Goal: Answer question/provide support: Answer question/provide support

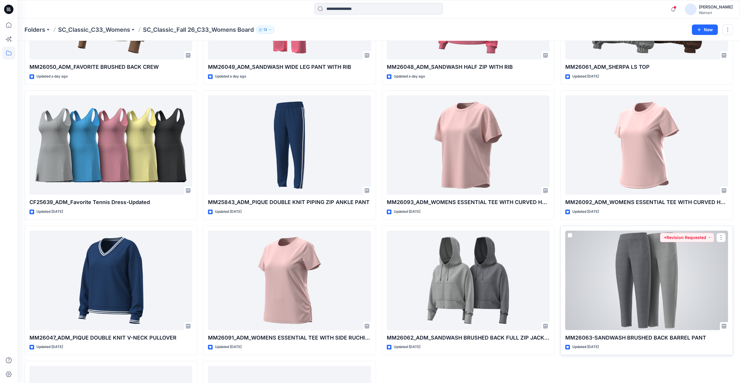
scroll to position [225, 0]
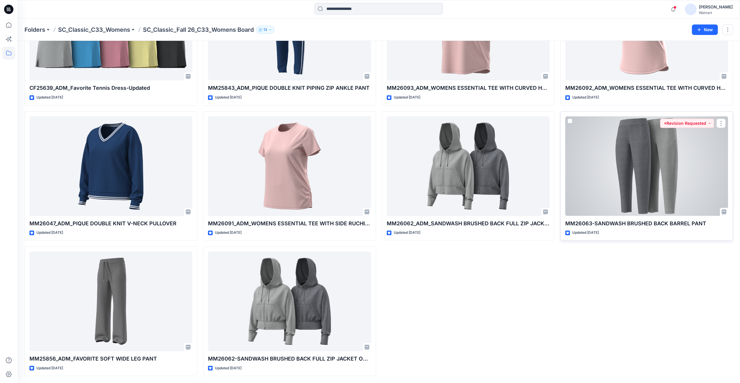
click at [614, 169] on div at bounding box center [646, 165] width 163 height 99
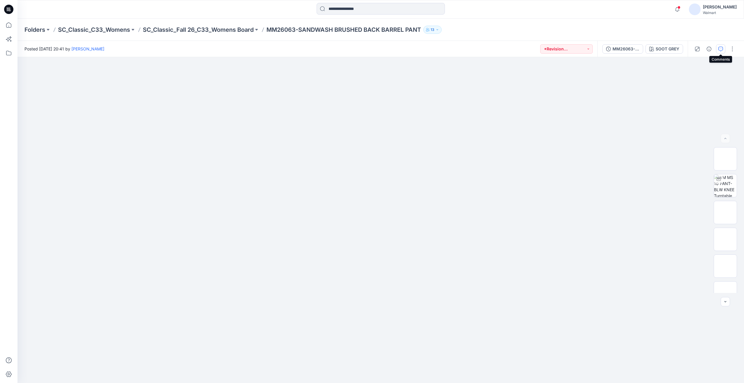
click at [720, 50] on icon "button" at bounding box center [721, 49] width 5 height 5
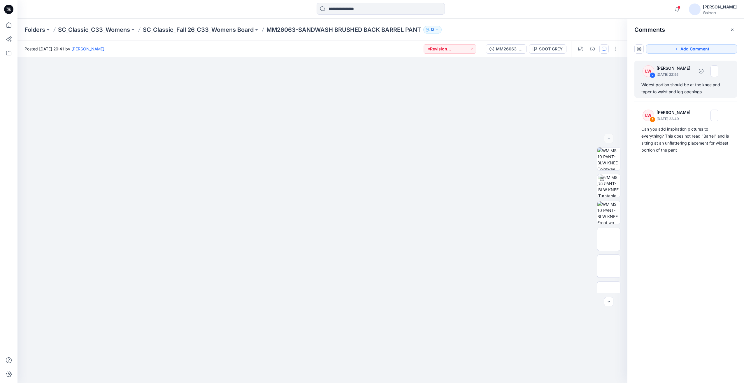
click at [698, 80] on div "LW 2 [PERSON_NAME] [DATE] 22:55 Widest portion should be at the knee and taper …" at bounding box center [686, 79] width 103 height 37
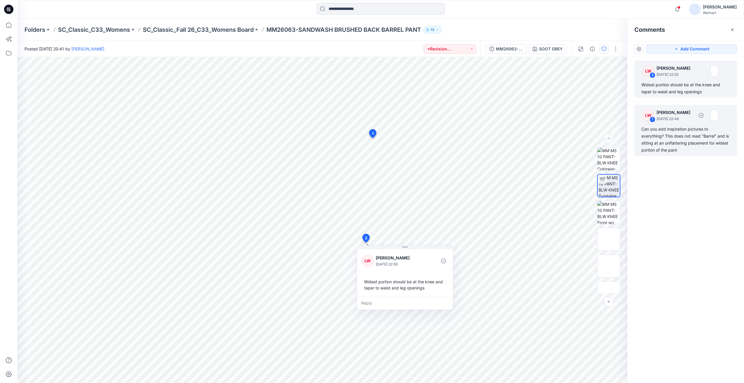
click at [680, 137] on div "Can you add inspiration pictures to everything? This does not read "Barrel" and…" at bounding box center [686, 140] width 89 height 28
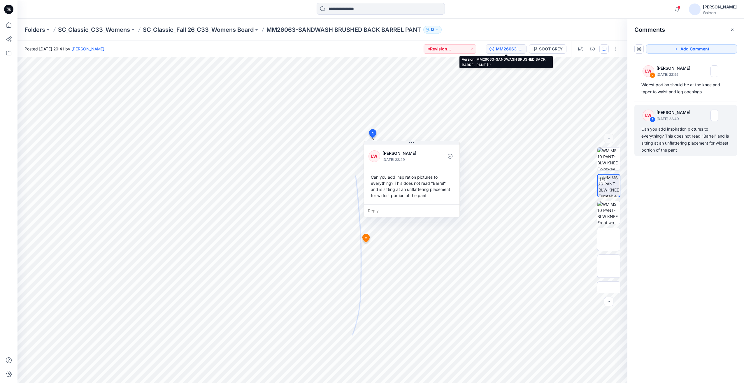
click at [519, 50] on div "MM26063-SANDWASH BRUSHED BACK BARREL PANT (1)" at bounding box center [509, 49] width 27 height 6
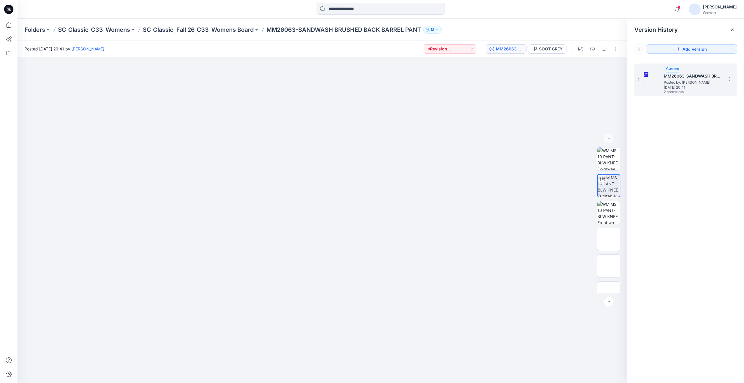
click at [699, 86] on span "[DATE] 20:41" at bounding box center [693, 87] width 58 height 4
click at [602, 48] on button "button" at bounding box center [604, 48] width 9 height 9
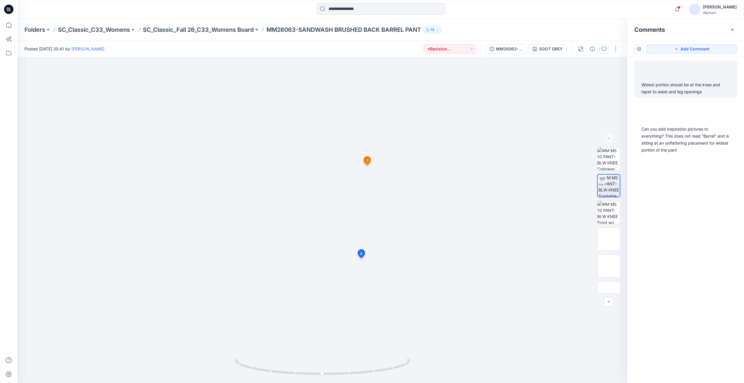
click at [690, 95] on div "Widest portion should be at the knee and taper to waist and leg openings" at bounding box center [686, 88] width 89 height 14
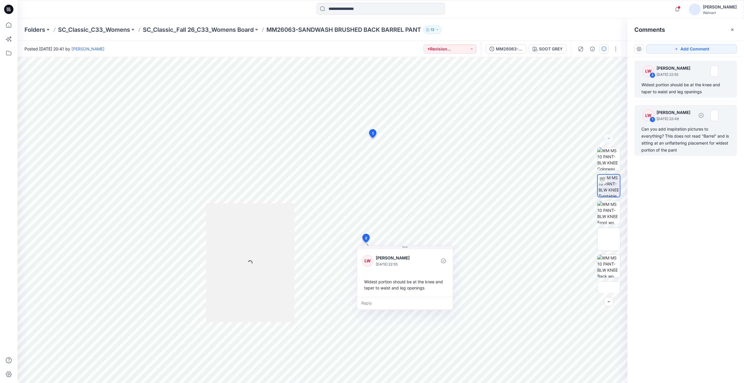
click at [694, 134] on div "Can you add inspiration pictures to everything? This does not read "Barrel" and…" at bounding box center [686, 140] width 89 height 28
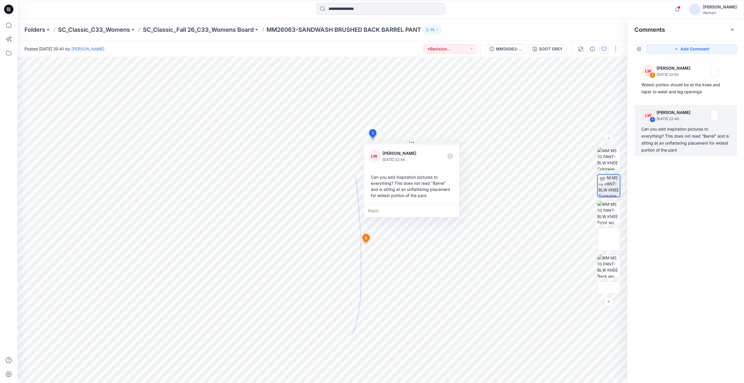
click at [688, 104] on div "LW 2 [PERSON_NAME] [DATE] 22:55 Widest portion should be at the knee and taper …" at bounding box center [686, 209] width 117 height 305
click at [688, 88] on div "Widest portion should be at the knee and taper to waist and leg openings" at bounding box center [686, 88] width 89 height 14
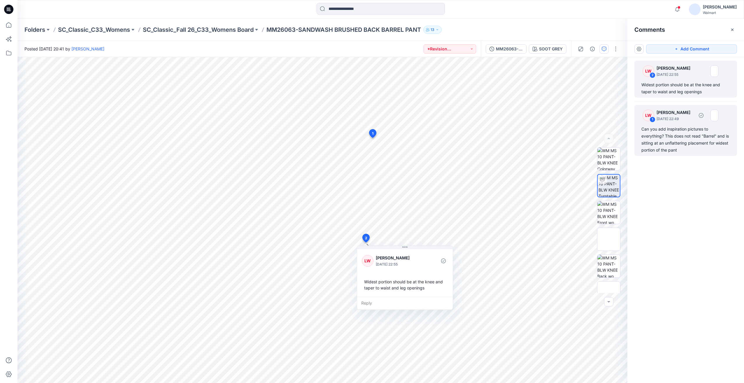
click at [691, 133] on div "Can you add inspiration pictures to everything? This does not read "Barrel" and…" at bounding box center [686, 140] width 89 height 28
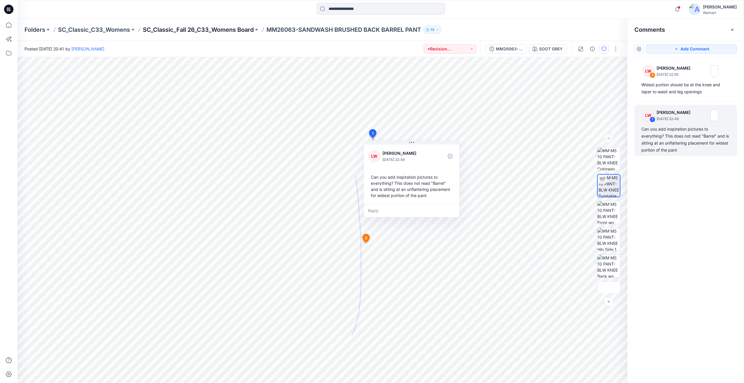
click at [234, 28] on p "SC_Classic_Fall 26_C33_Womens Board" at bounding box center [198, 30] width 111 height 8
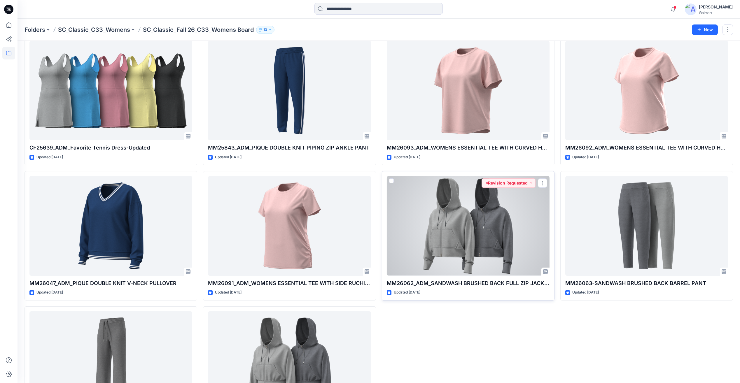
scroll to position [225, 0]
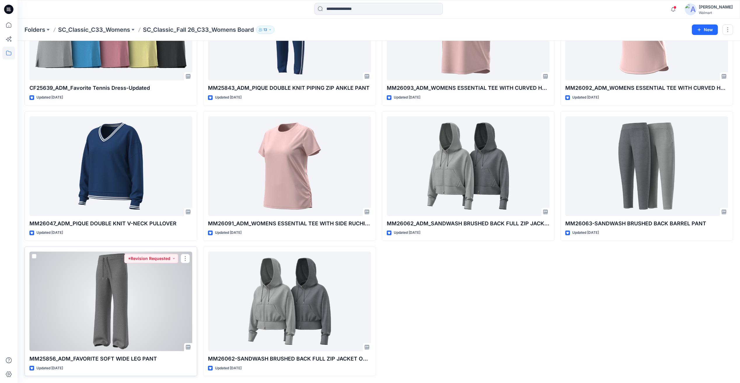
click at [147, 282] on div at bounding box center [110, 301] width 163 height 99
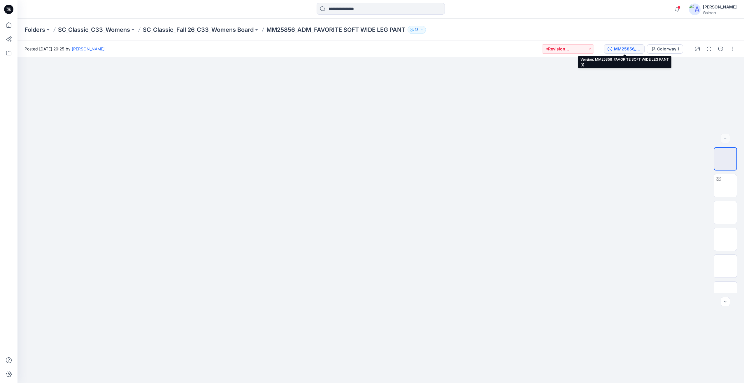
click at [636, 49] on div "MM25856_FAVORITE SOFT WIDE LEG PANT (1)" at bounding box center [627, 49] width 27 height 6
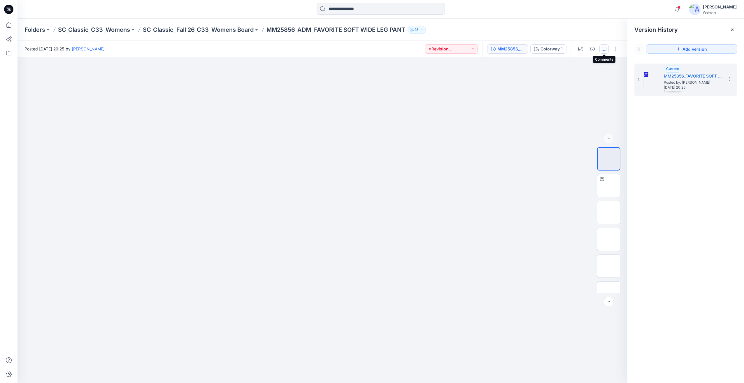
click at [606, 51] on icon "button" at bounding box center [604, 49] width 5 height 5
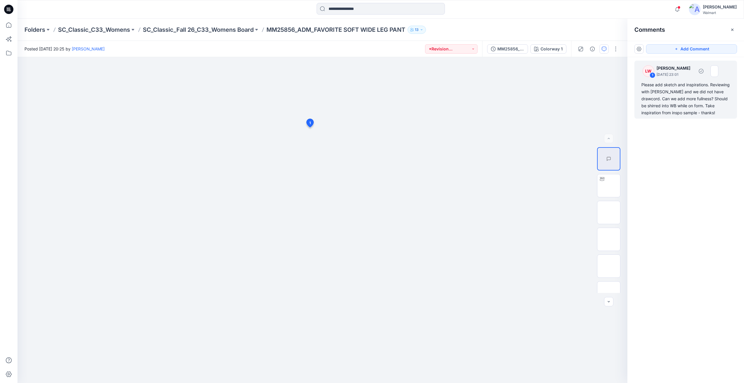
click at [670, 97] on div "Please add sketch and inspirations. Reviewing with [PERSON_NAME] and we did not…" at bounding box center [686, 98] width 89 height 35
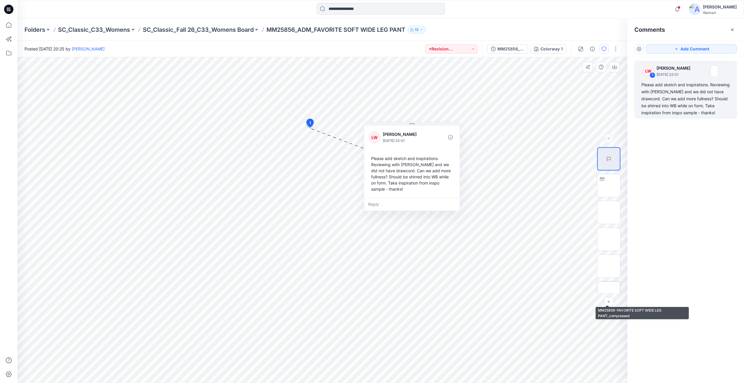
click at [609, 293] on img at bounding box center [609, 293] width 0 height 0
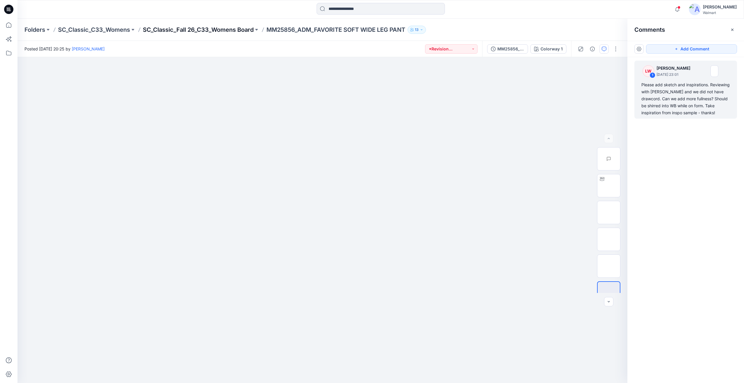
click at [188, 31] on p "SC_Classic_Fall 26_C33_Womens Board" at bounding box center [198, 30] width 111 height 8
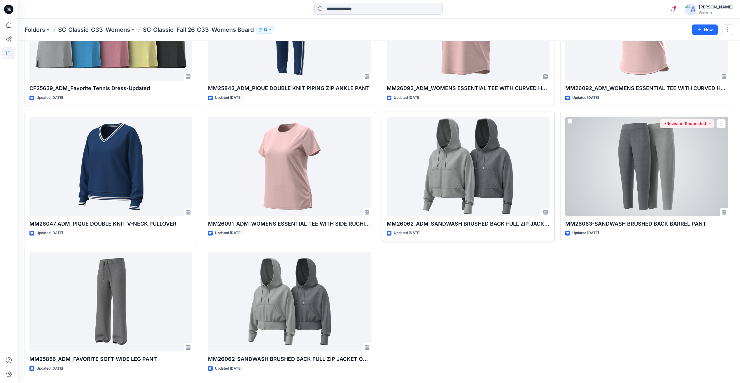
scroll to position [225, 0]
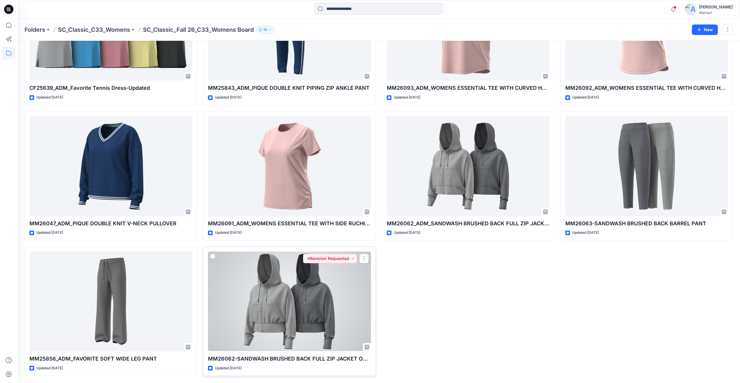
click at [312, 315] on div at bounding box center [289, 301] width 163 height 99
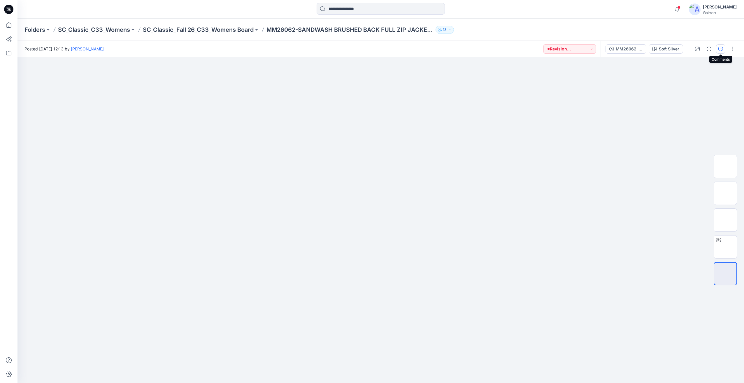
click at [718, 51] on button "button" at bounding box center [720, 48] width 9 height 9
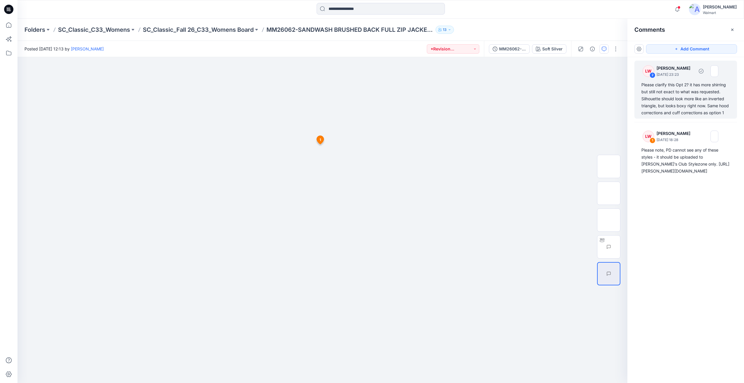
click at [653, 107] on div "Please clarify this Opt 2? it has more shirring but still not exact to what was…" at bounding box center [686, 98] width 89 height 35
